Goal: Information Seeking & Learning: Learn about a topic

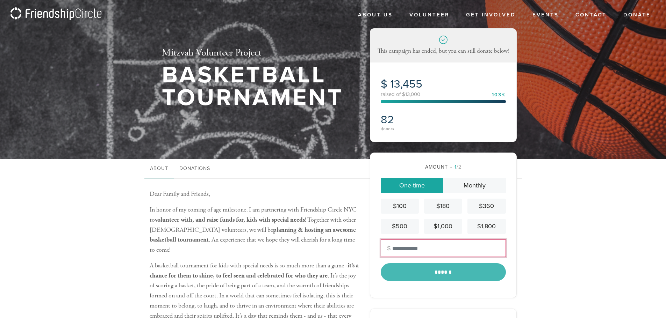
click at [407, 248] on input "text" at bounding box center [443, 248] width 125 height 17
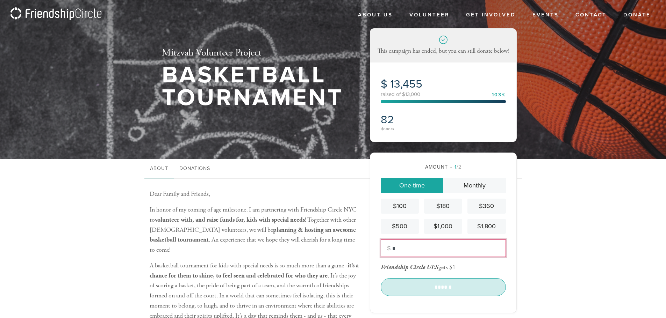
type input "*"
click at [439, 287] on input "******" at bounding box center [443, 286] width 125 height 17
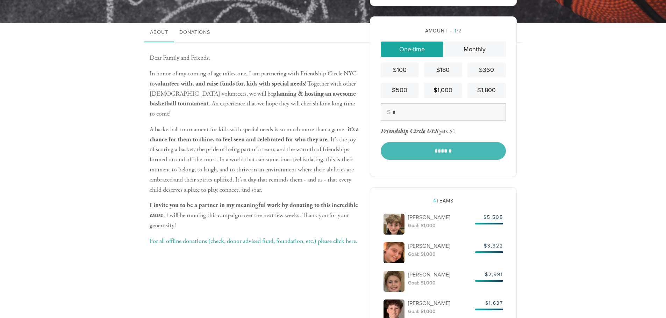
scroll to position [140, 0]
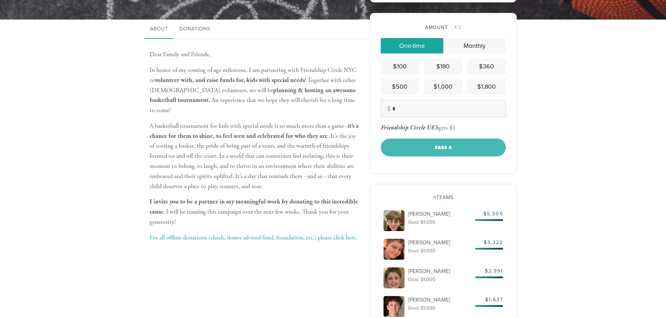
click at [445, 147] on div "******" at bounding box center [443, 147] width 125 height 17
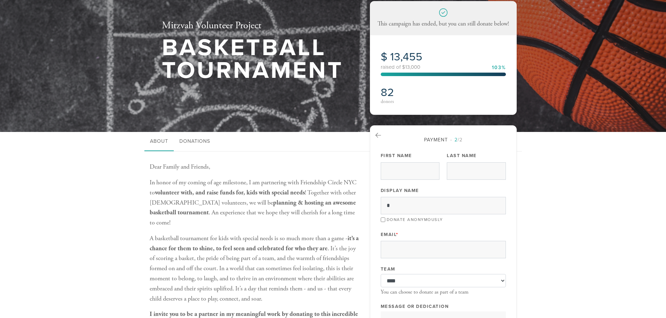
scroll to position [70, 0]
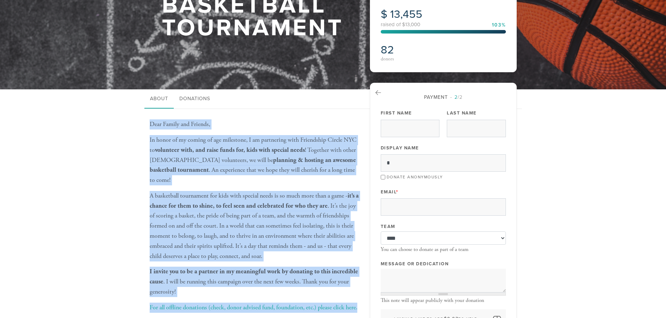
drag, startPoint x: 151, startPoint y: 122, endPoint x: 292, endPoint y: 277, distance: 209.7
click at [351, 307] on div "Dear Family and Friends, In honor of my coming of age milestone, I am partnerin…" at bounding box center [255, 216] width 210 height 194
copy div "Dear Family and Friends, In honor of my coming of age milestone, I am partnerin…"
click at [278, 194] on b "it’s a chance for them to shine, to feel seen and celebrated for who they are" at bounding box center [254, 201] width 209 height 18
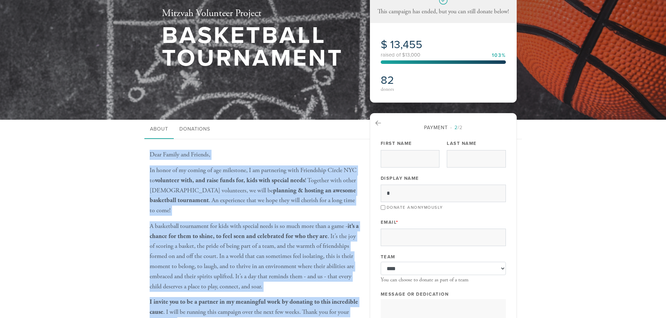
scroll to position [0, 0]
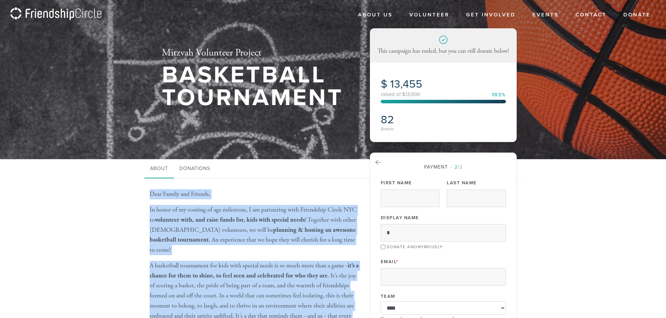
click at [242, 189] on div "Dear Family and Friends, In honor of my coming of age milestone, I am partnerin…" at bounding box center [255, 289] width 210 height 220
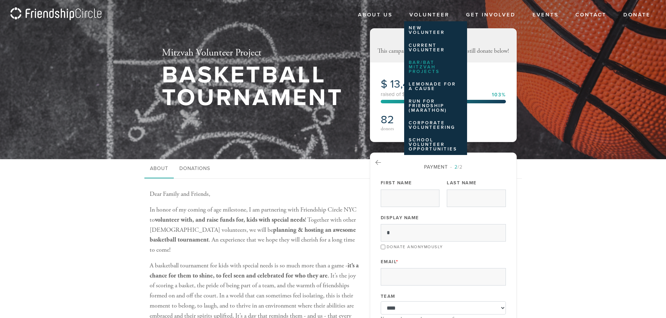
click at [427, 68] on link "Bar/Bat Mitzvah Projects" at bounding box center [434, 67] width 60 height 21
